Goal: Information Seeking & Learning: Find specific fact

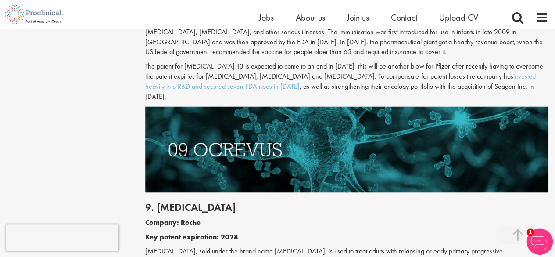
scroll to position [2386, 0]
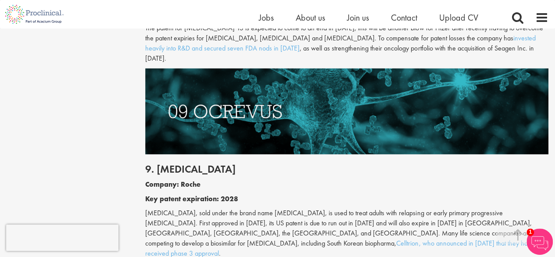
click at [182, 163] on h2 "9. [MEDICAL_DATA]" at bounding box center [346, 168] width 403 height 11
copy h2 "[MEDICAL_DATA]"
click at [229, 193] on b "Key patent expiration: 2028" at bounding box center [191, 197] width 93 height 9
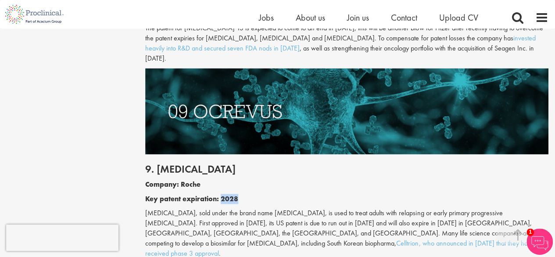
copy b "2028"
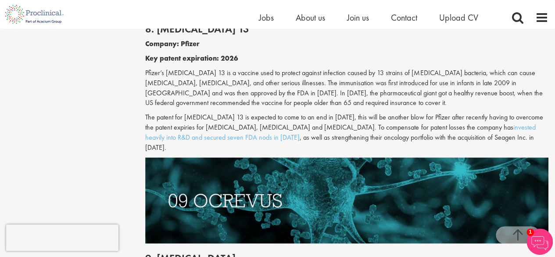
scroll to position [2298, 0]
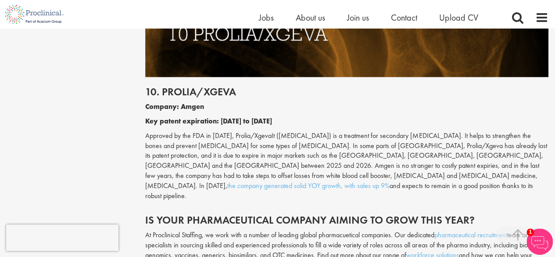
scroll to position [2366, 0]
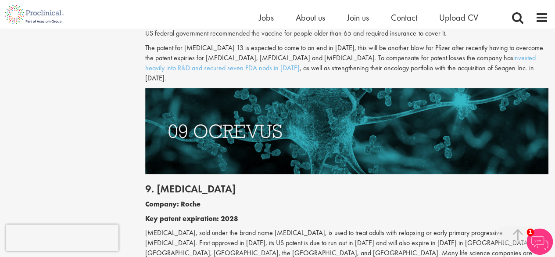
click at [293, 227] on p "[MEDICAL_DATA], sold under the brand name [MEDICAL_DATA], is used to treat adul…" at bounding box center [346, 252] width 403 height 50
copy p "2029"
click at [263, 227] on p "[MEDICAL_DATA], sold under the brand name [MEDICAL_DATA], is used to treat adul…" at bounding box center [346, 252] width 403 height 50
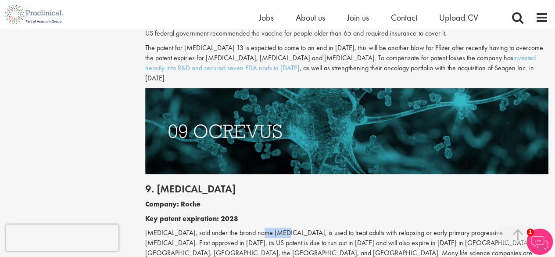
copy p "[MEDICAL_DATA]"
click at [396, 227] on p "[MEDICAL_DATA], sold under the brand name [MEDICAL_DATA], is used to treat adul…" at bounding box center [346, 252] width 403 height 50
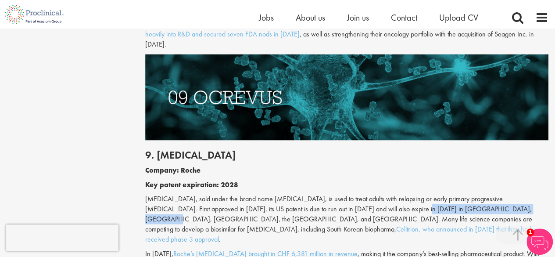
scroll to position [2401, 0]
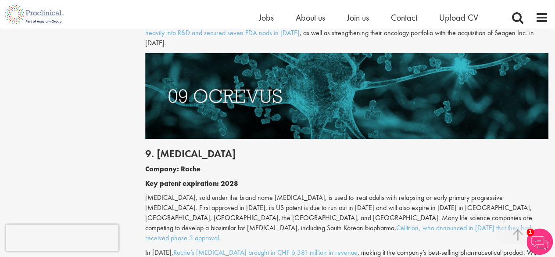
click at [227, 178] on b "Key patent expiration: 2028" at bounding box center [191, 182] width 93 height 9
copy b "2028"
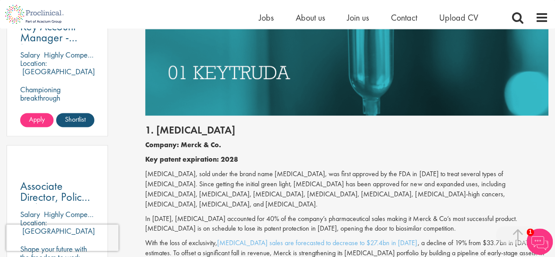
scroll to position [524, 0]
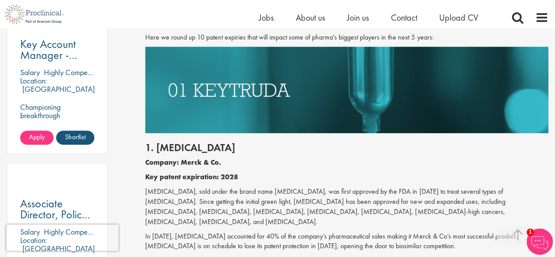
click at [346, 133] on div "1. [MEDICAL_DATA] Company: Merck & Co. Key patent expiration: 2028 [MEDICAL_DAT…" at bounding box center [347, 216] width 416 height 167
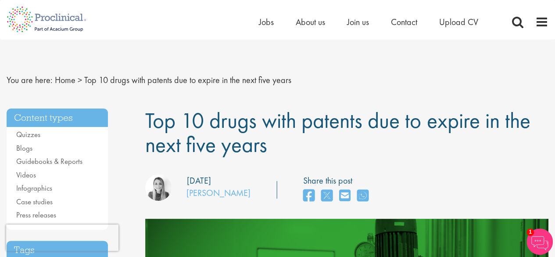
scroll to position [0, 0]
